Goal: Navigation & Orientation: Find specific page/section

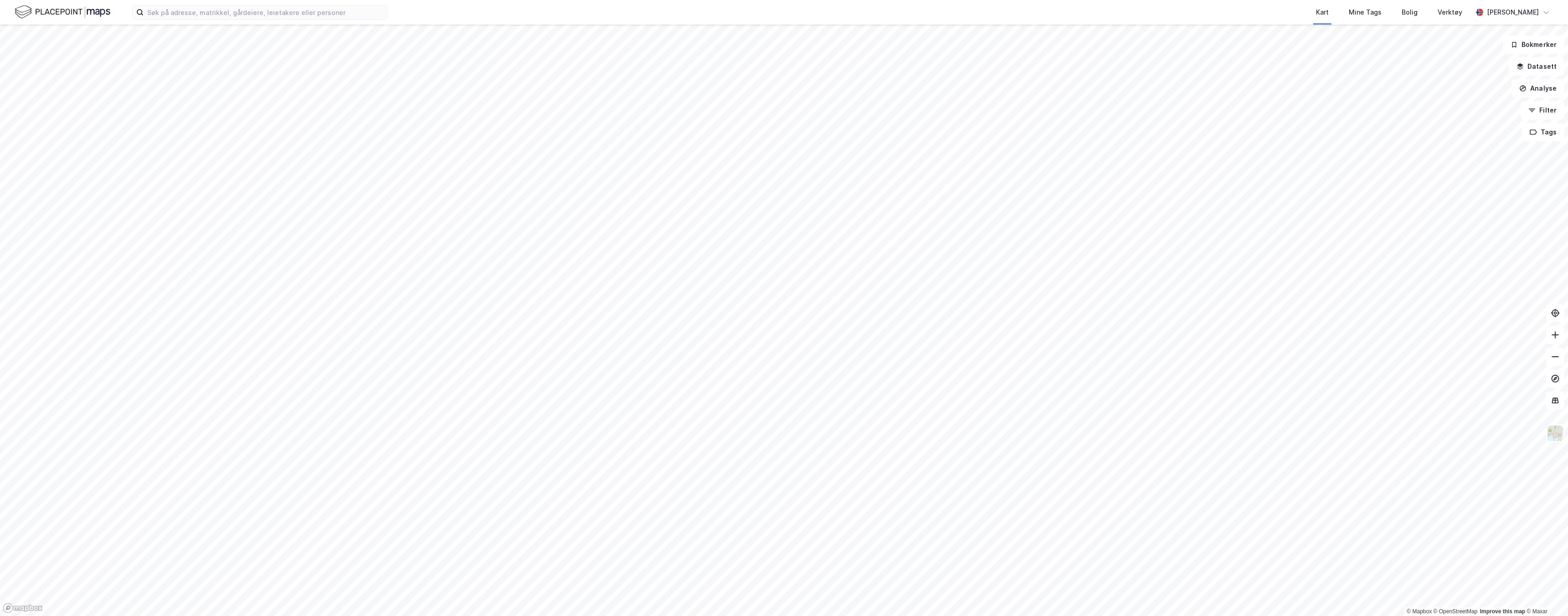
click at [1524, 2] on div "Kart Mine Tags Bolig Verktøy Alexander Flinting" at bounding box center [784, 12] width 1568 height 24
click at [1522, 7] on div "[PERSON_NAME]" at bounding box center [1513, 12] width 52 height 11
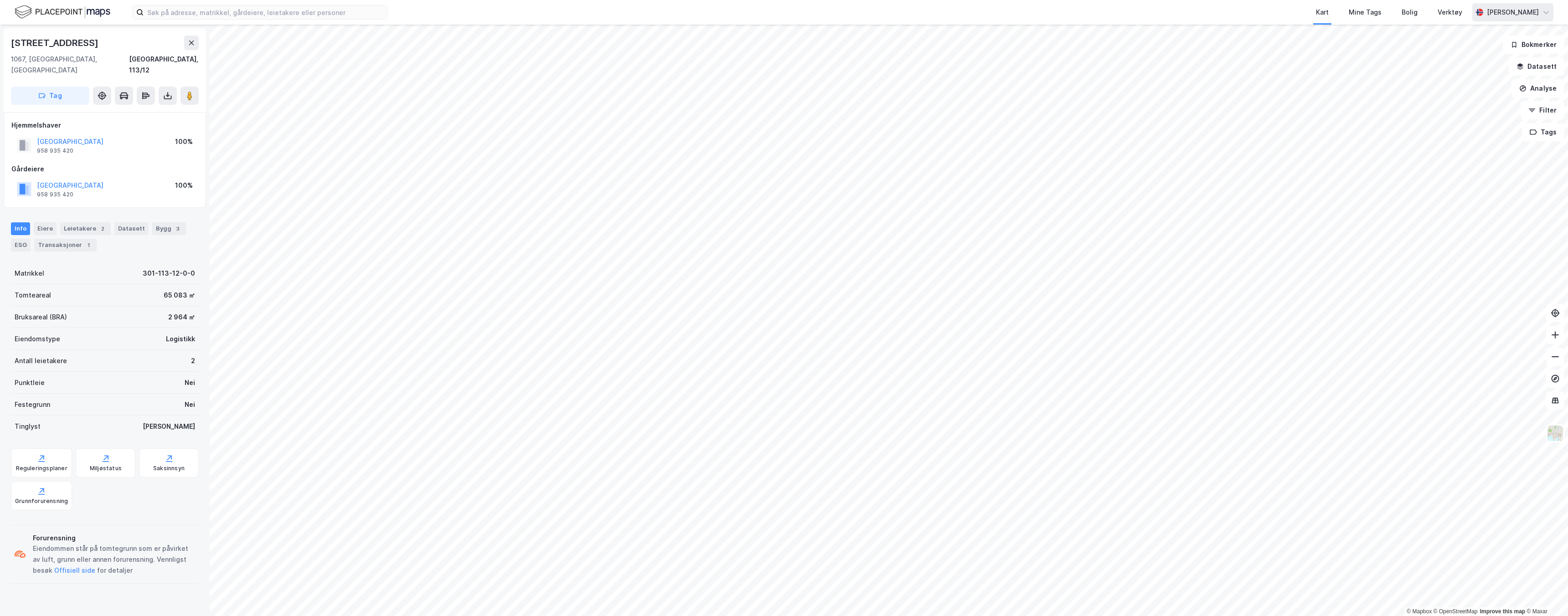
click at [1492, 10] on div "[PERSON_NAME]" at bounding box center [1513, 12] width 52 height 11
click at [1468, 27] on div "Norsk" at bounding box center [1494, 34] width 119 height 22
click at [1486, 2] on div "Kart Mine Tags Bolig Verktøy Alexander Flinting" at bounding box center [784, 12] width 1568 height 24
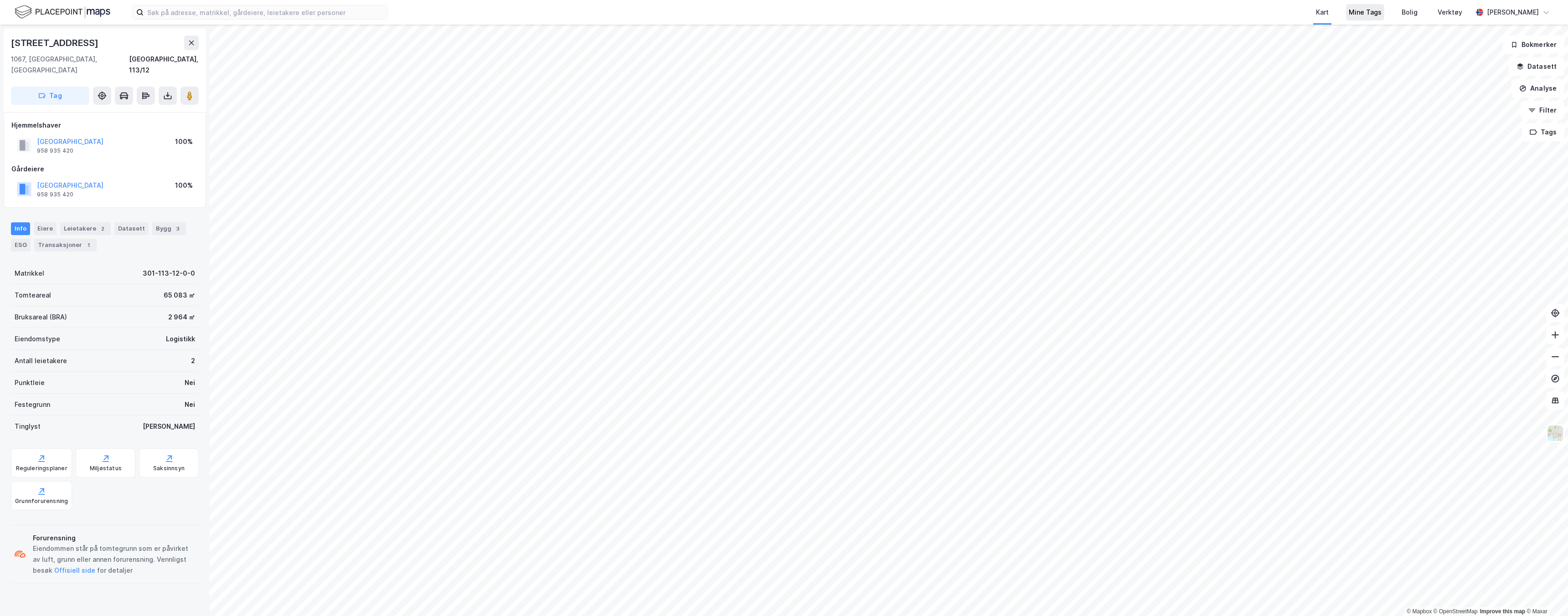
click at [1369, 18] on div "Mine Tags" at bounding box center [1365, 12] width 38 height 16
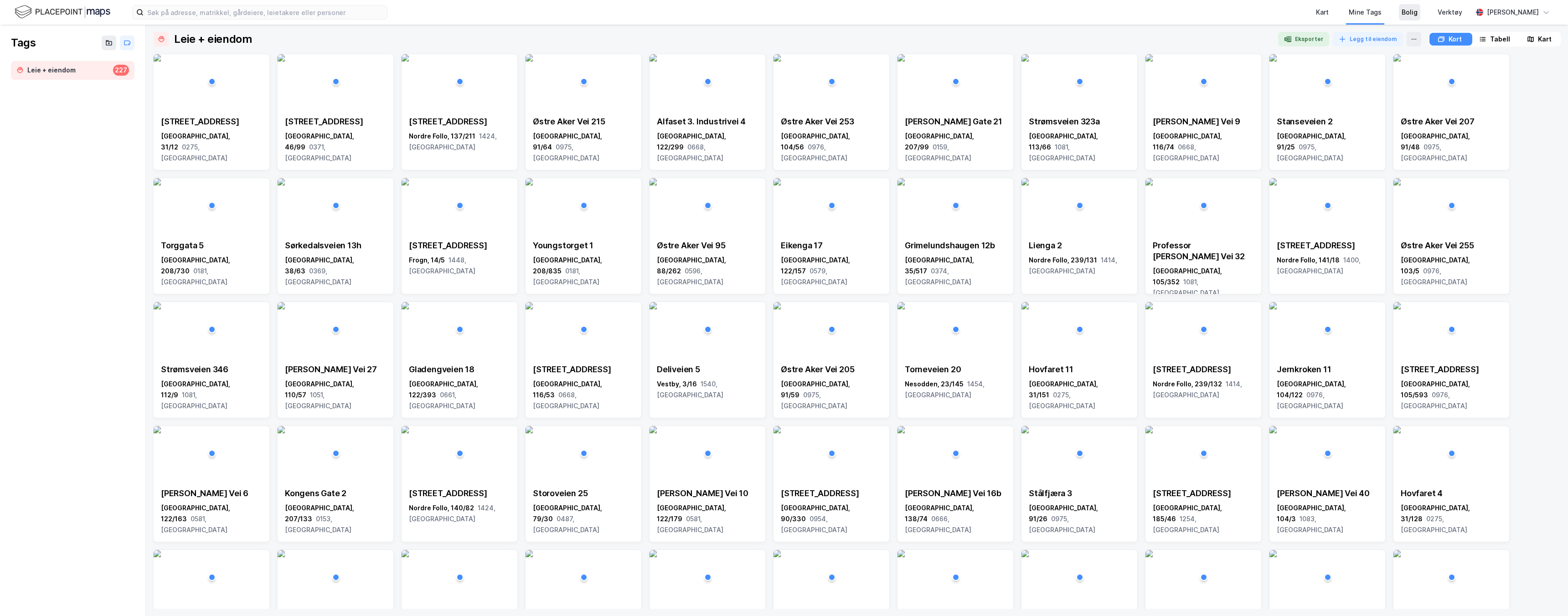
click at [1404, 14] on div "Bolig" at bounding box center [1410, 12] width 16 height 11
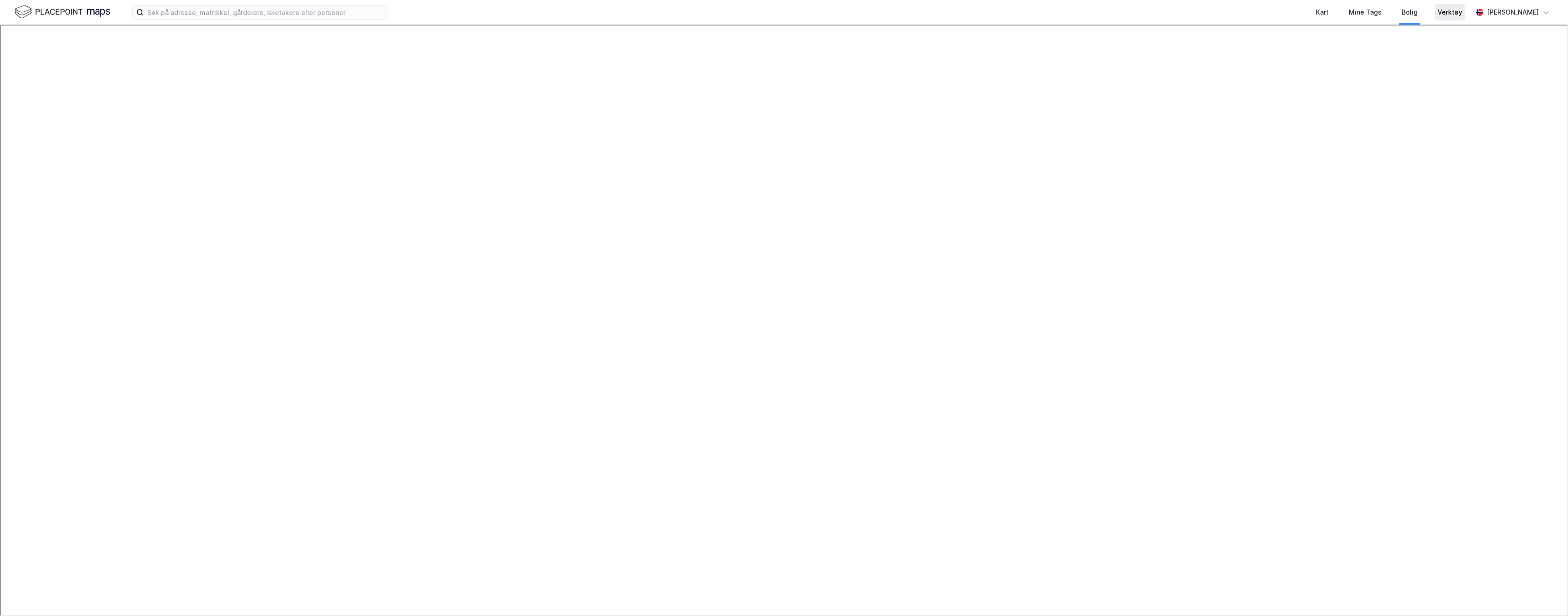
click at [1440, 12] on div "Verktøy" at bounding box center [1450, 12] width 24 height 11
